Goal: Find specific page/section: Find specific page/section

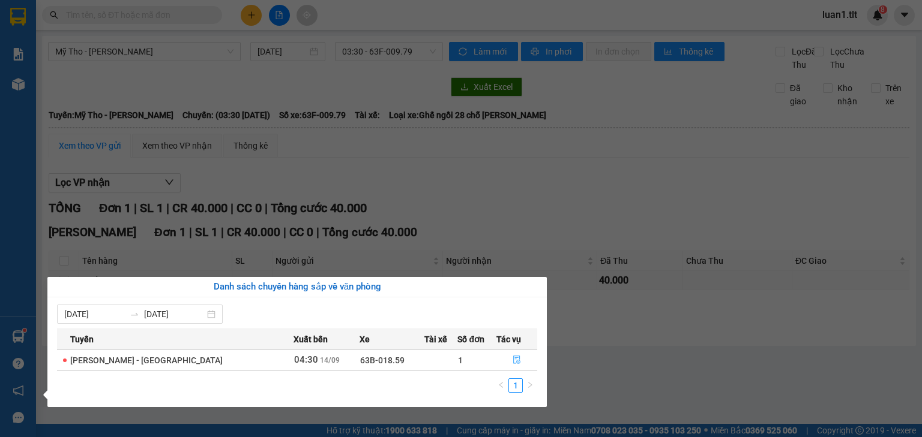
click at [530, 355] on button "button" at bounding box center [517, 360] width 40 height 19
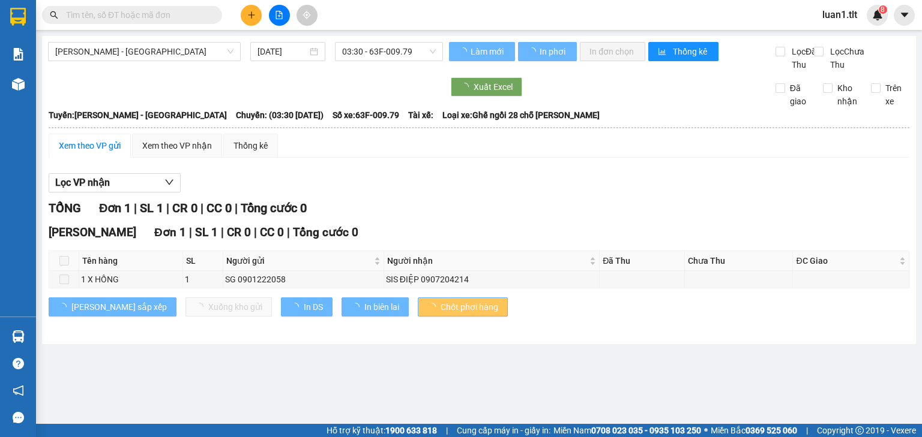
click at [566, 178] on div "Xem theo VP gửi Xem theo VP nhận Thống kê Lọc VP nhận TỔNG Đơn 1 | SL 1 | CR 0 …" at bounding box center [479, 233] width 860 height 198
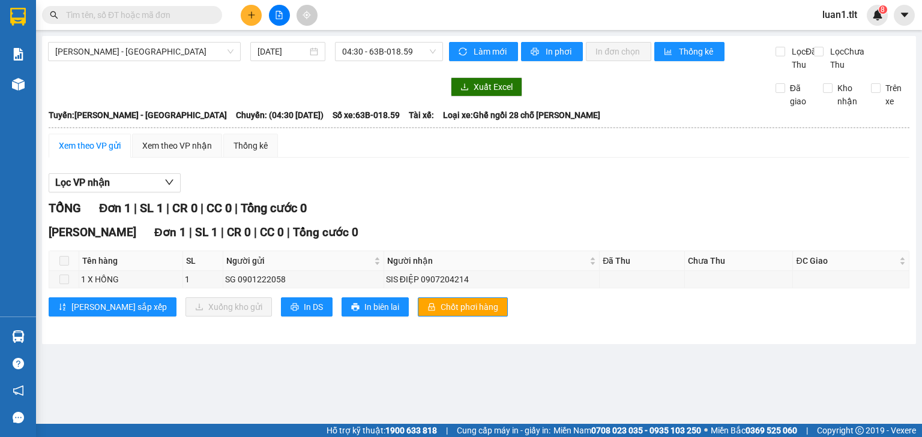
click at [544, 190] on div "Lọc VP nhận" at bounding box center [479, 183] width 860 height 20
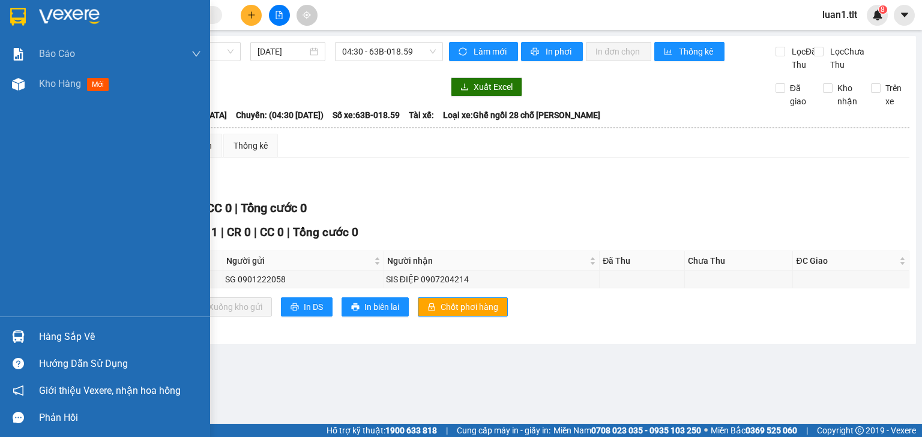
click at [0, 20] on div at bounding box center [105, 19] width 210 height 39
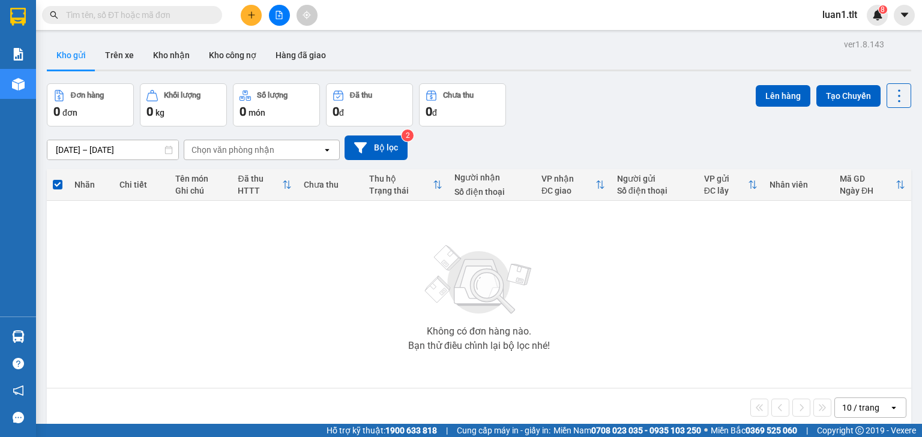
click at [146, 19] on input "text" at bounding box center [137, 14] width 142 height 13
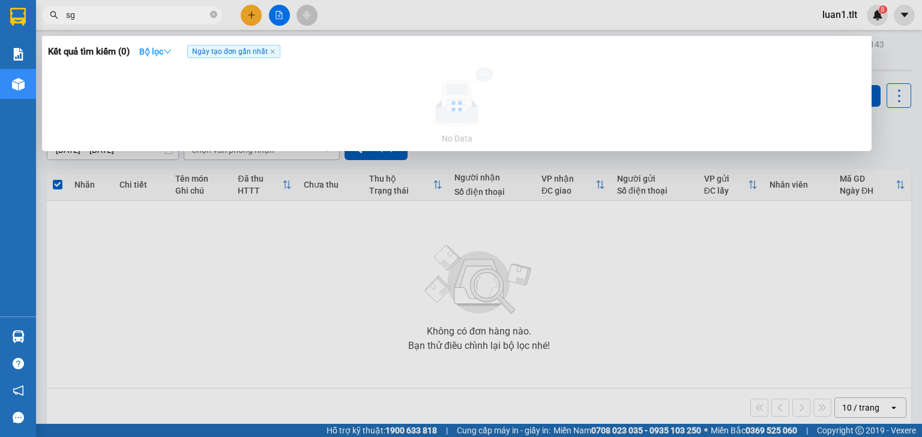
type input "sg"
click at [149, 56] on strong "Bộ lọc" at bounding box center [155, 52] width 32 height 10
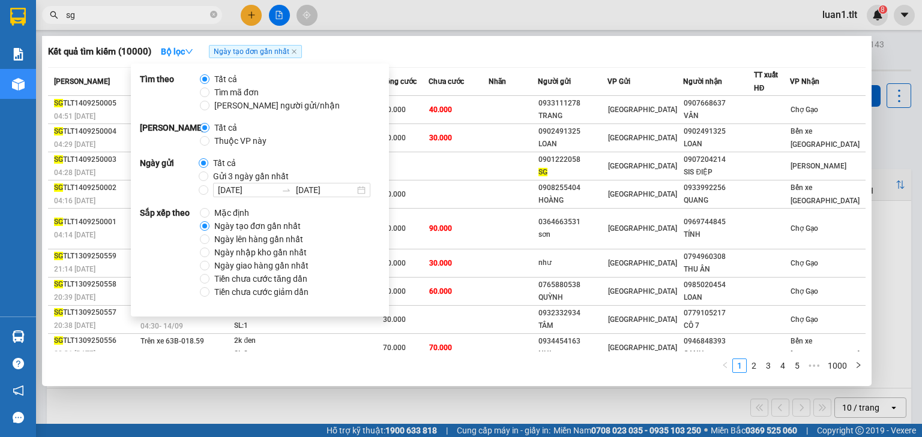
click at [241, 134] on span "Tất cả" at bounding box center [225, 127] width 32 height 13
click at [209, 133] on input "Tất cả" at bounding box center [205, 128] width 10 height 10
click at [248, 140] on span "Thuộc VP này" at bounding box center [240, 140] width 62 height 13
click at [209, 140] on input "Thuộc VP này" at bounding box center [205, 141] width 10 height 10
radio input "true"
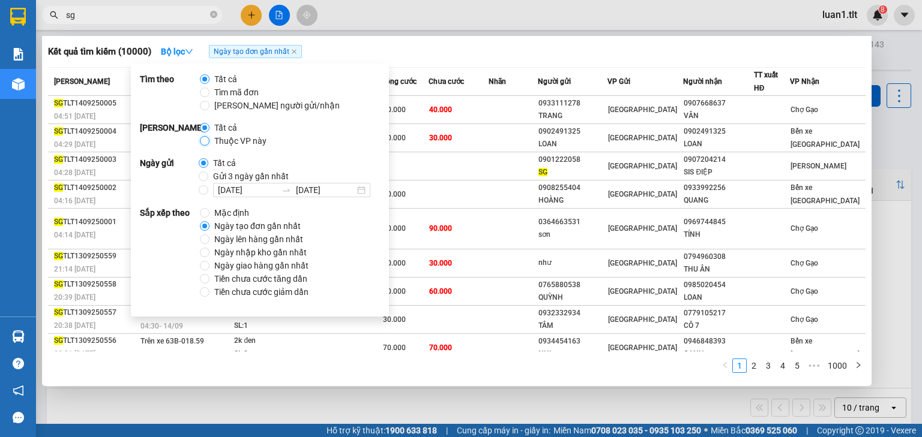
radio input "false"
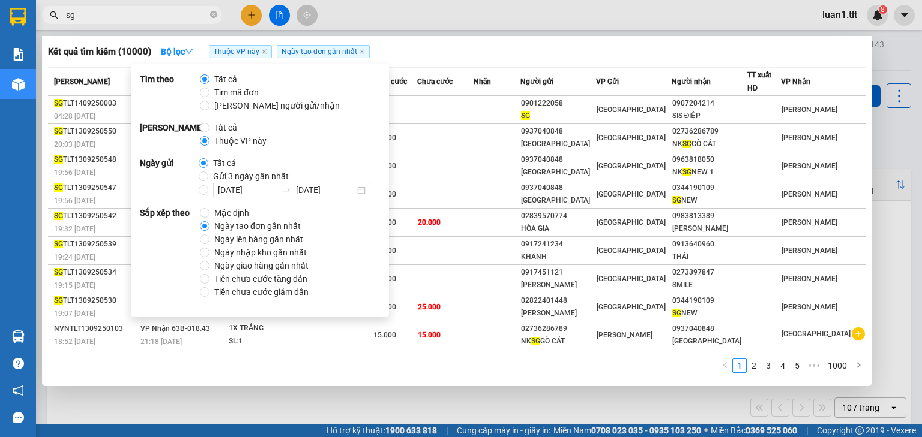
click at [478, 46] on div "Kết quả tìm kiếm ( 10000 ) Bộ lọc Thuộc VP này Ngày tạo đơn gần nhất" at bounding box center [456, 51] width 817 height 19
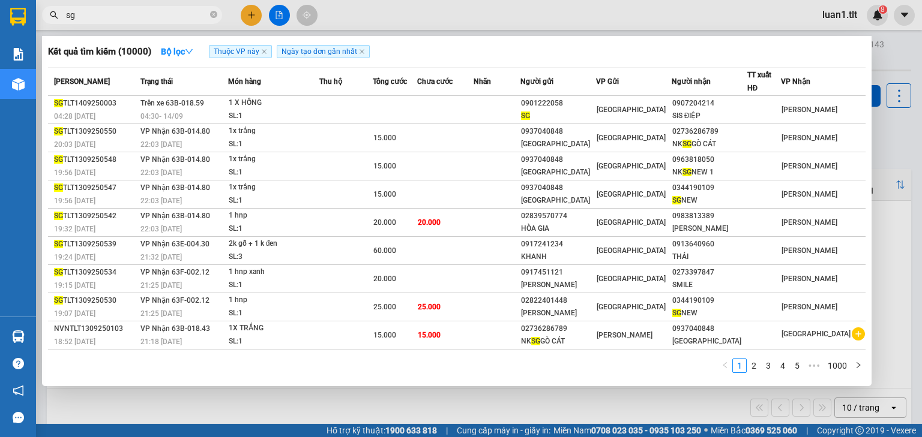
click at [290, 403] on div at bounding box center [461, 218] width 922 height 437
